Goal: Task Accomplishment & Management: Manage account settings

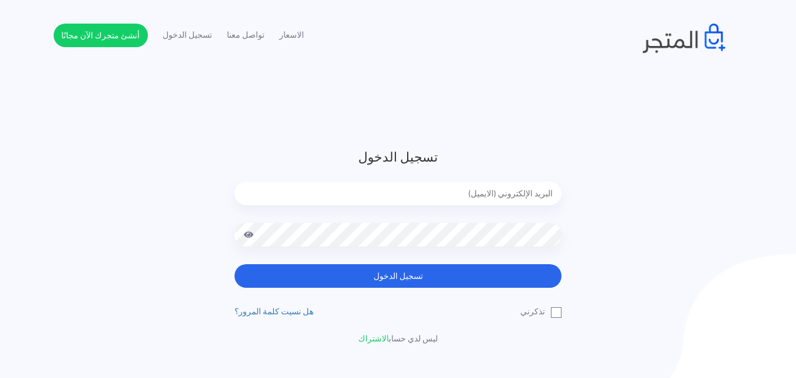
click at [477, 201] on input "email" at bounding box center [398, 193] width 327 height 24
type input "[EMAIL_ADDRESS][DOMAIN_NAME]"
click at [235, 264] on button "تسجيل الدخول" at bounding box center [398, 276] width 327 height 24
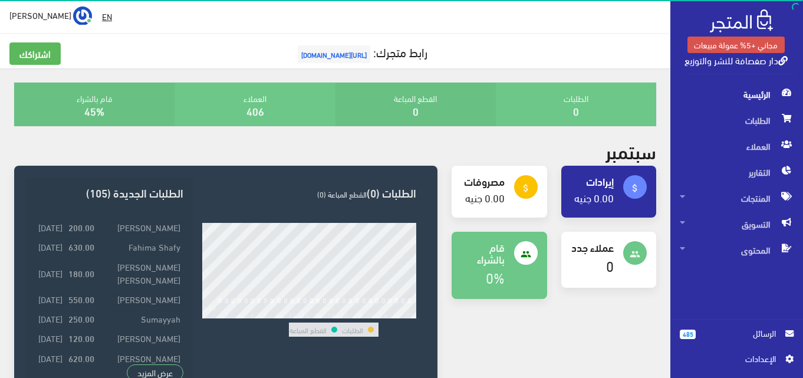
click at [762, 338] on span "الرسائل" at bounding box center [740, 332] width 71 height 13
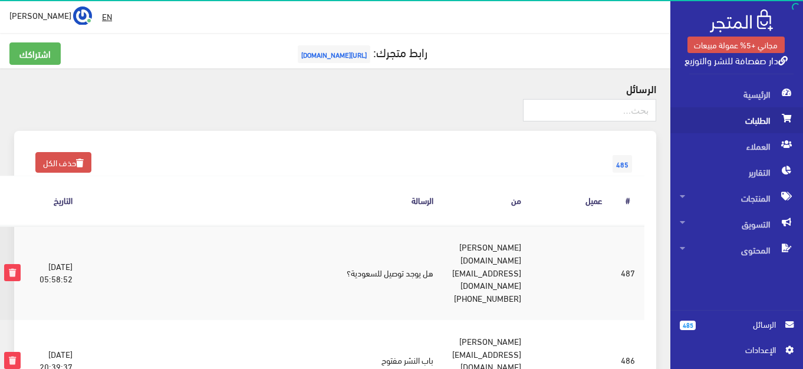
click at [743, 122] on span "الطلبات" at bounding box center [736, 120] width 114 height 26
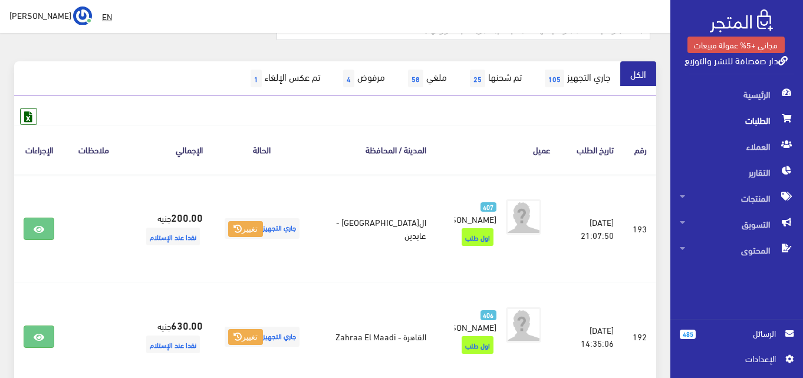
scroll to position [118, 0]
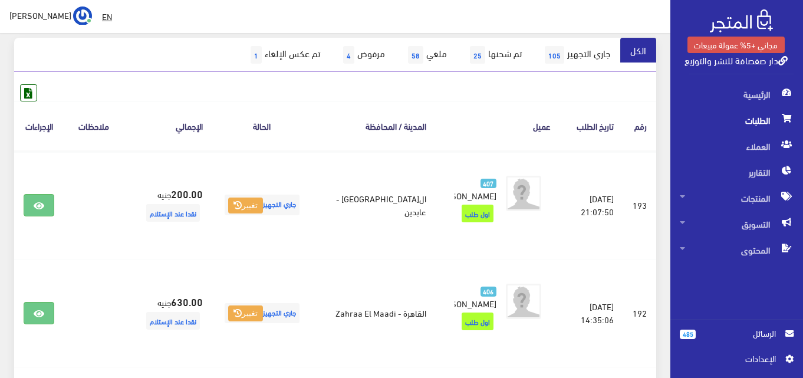
click at [757, 328] on span "الرسائل" at bounding box center [740, 332] width 71 height 13
